Goal: Transaction & Acquisition: Book appointment/travel/reservation

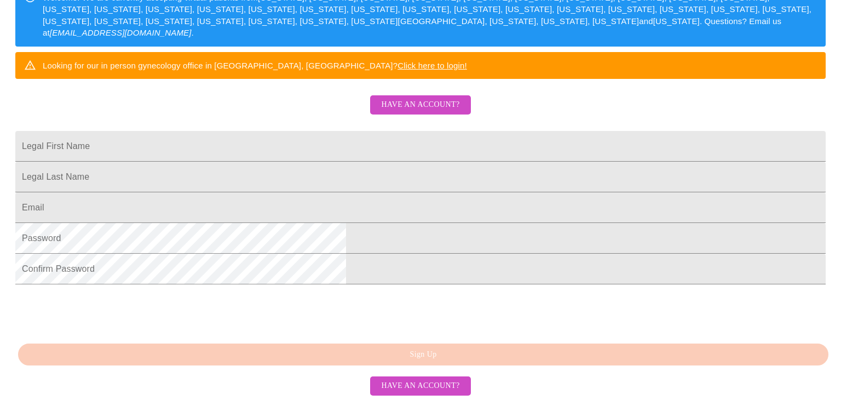
scroll to position [197, 0]
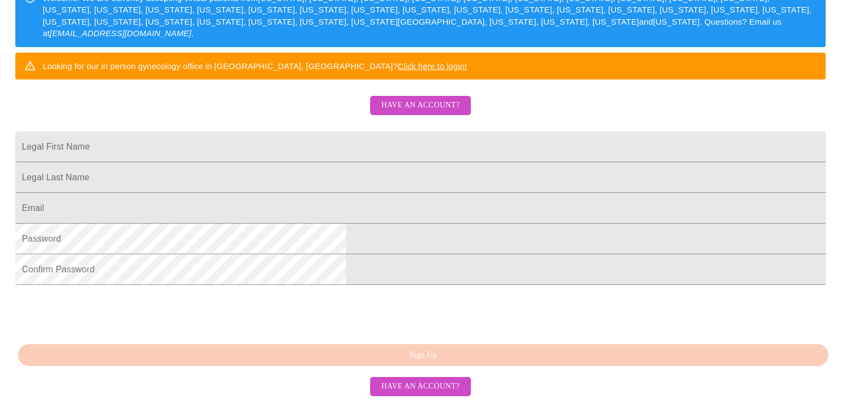
click at [407, 112] on span "Have an account?" at bounding box center [420, 106] width 78 height 14
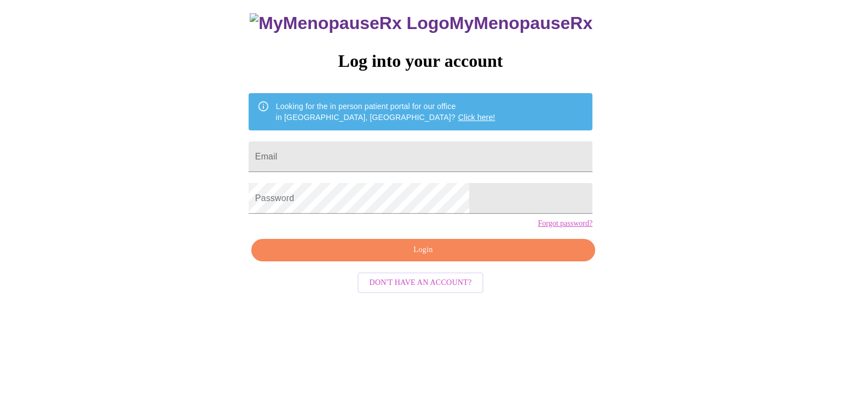
scroll to position [11, 0]
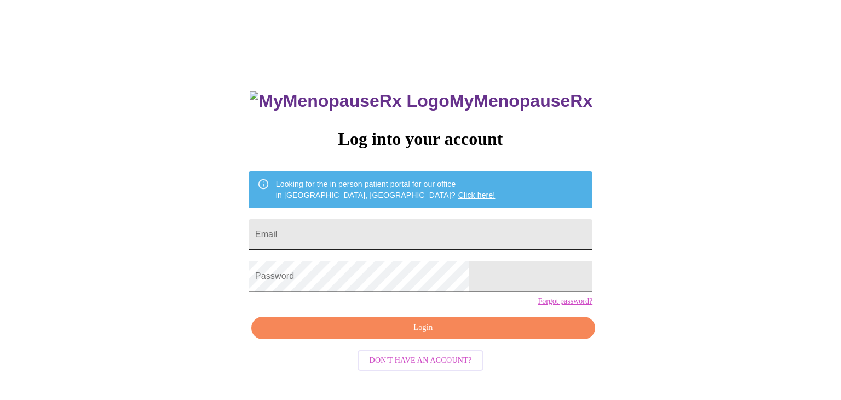
click at [391, 223] on input "Email" at bounding box center [421, 234] width 344 height 31
type input "[EMAIL_ADDRESS][DOMAIN_NAME]"
click at [389, 334] on span "Login" at bounding box center [423, 328] width 319 height 14
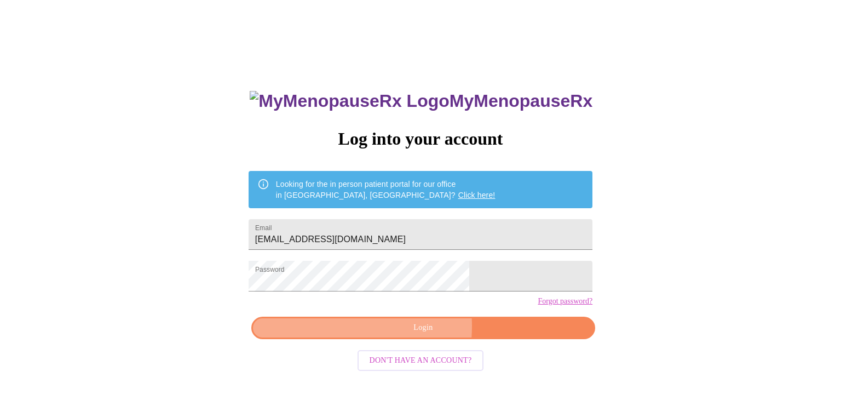
click at [373, 334] on span "Login" at bounding box center [423, 328] width 319 height 14
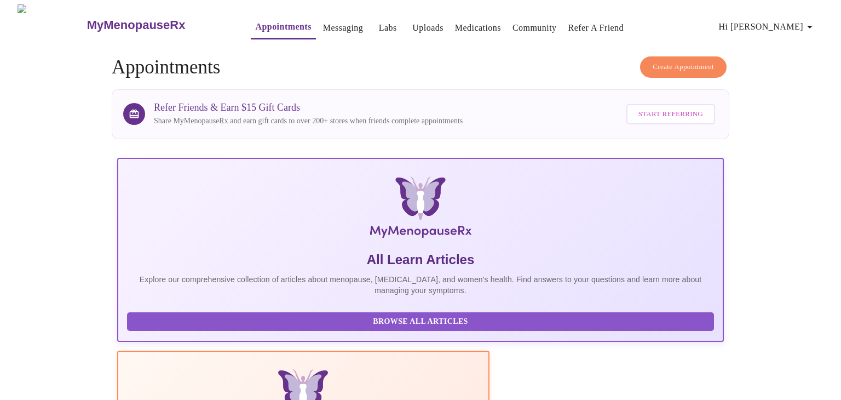
click at [472, 22] on link "Medications" at bounding box center [478, 27] width 46 height 15
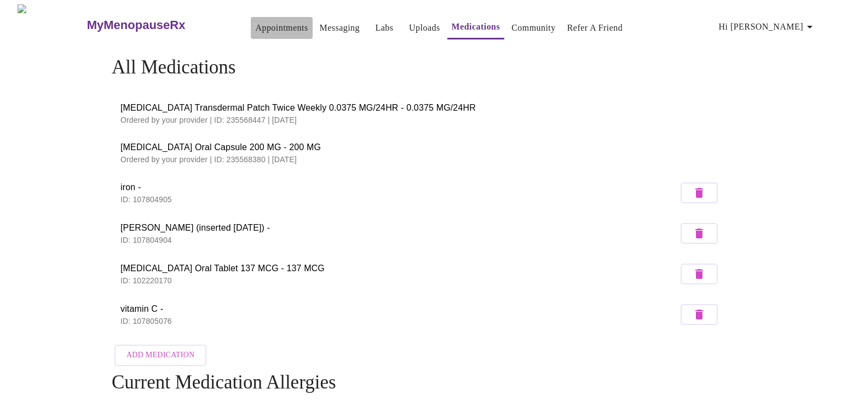
click at [272, 21] on link "Appointments" at bounding box center [281, 27] width 53 height 15
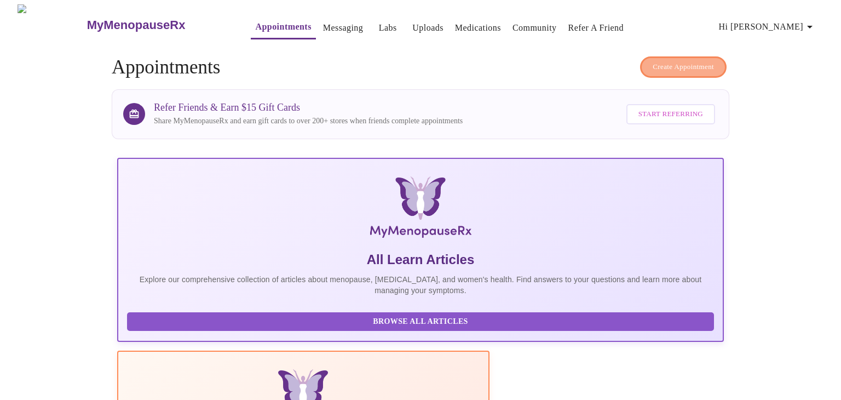
click at [680, 68] on span "Create Appointment" at bounding box center [682, 67] width 61 height 13
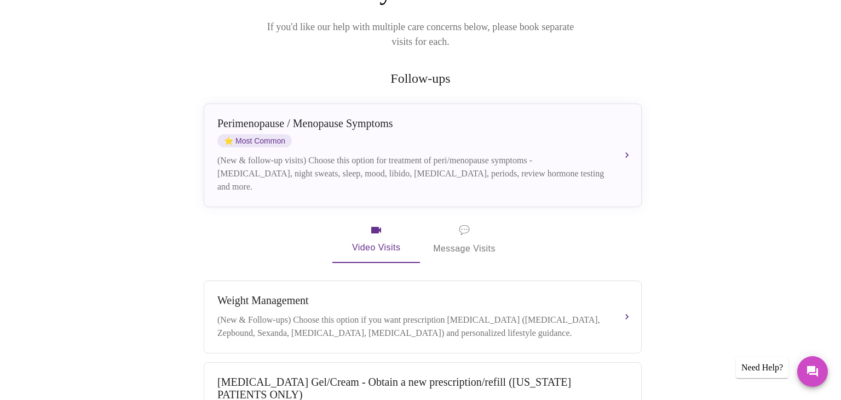
scroll to position [153, 0]
click at [491, 155] on div "(New & follow-up visits) Choose this option for treatment of peri/menopause sym…" at bounding box center [411, 174] width 389 height 39
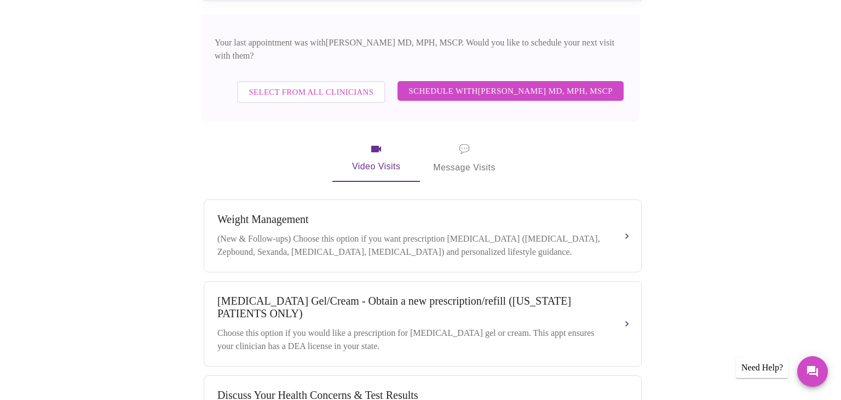
scroll to position [359, 0]
click at [349, 86] on span "Select from All Clinicians" at bounding box center [311, 93] width 125 height 14
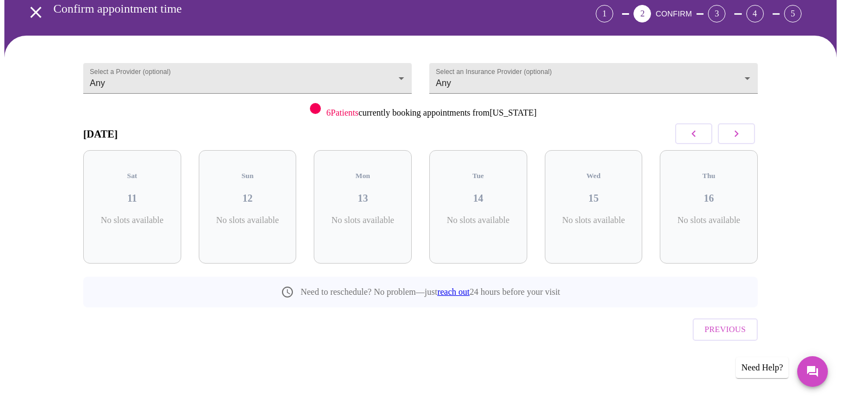
scroll to position [30, 0]
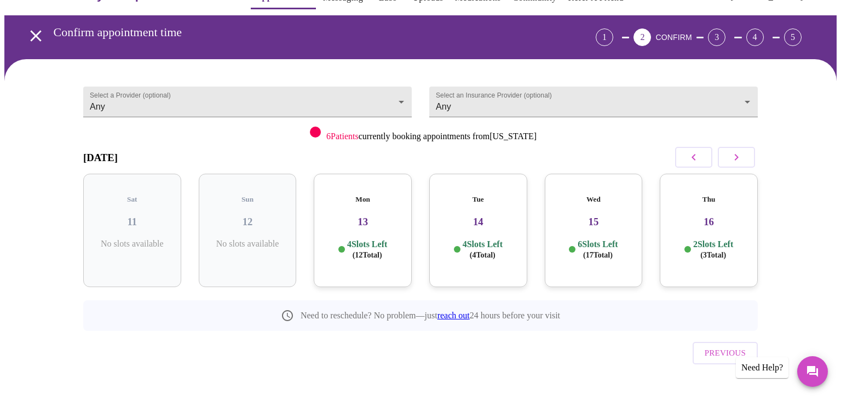
click at [737, 154] on icon "button" at bounding box center [736, 157] width 13 height 13
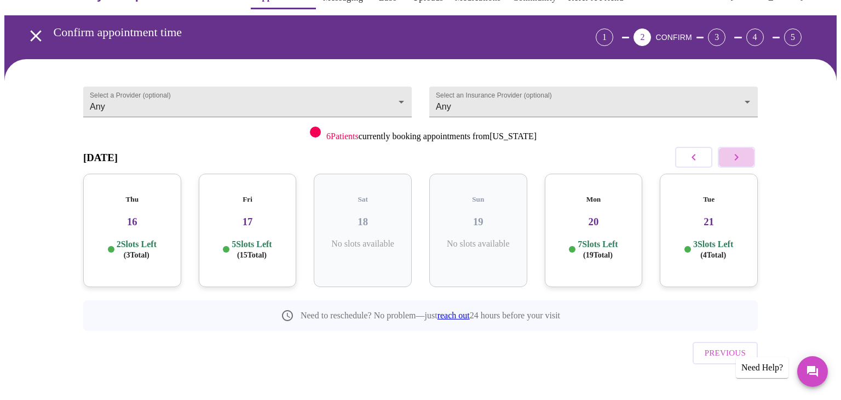
click at [737, 154] on icon "button" at bounding box center [736, 157] width 13 height 13
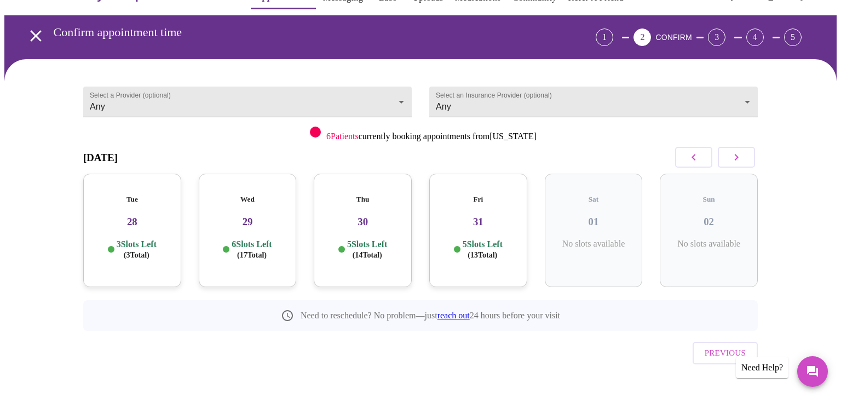
click at [696, 154] on icon "button" at bounding box center [693, 157] width 13 height 13
click at [30, 34] on icon "open drawer" at bounding box center [35, 35] width 11 height 11
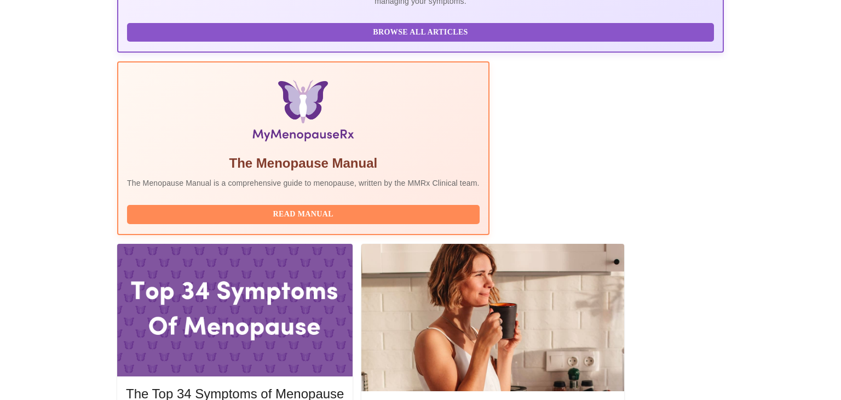
scroll to position [286, 0]
